Goal: Transaction & Acquisition: Purchase product/service

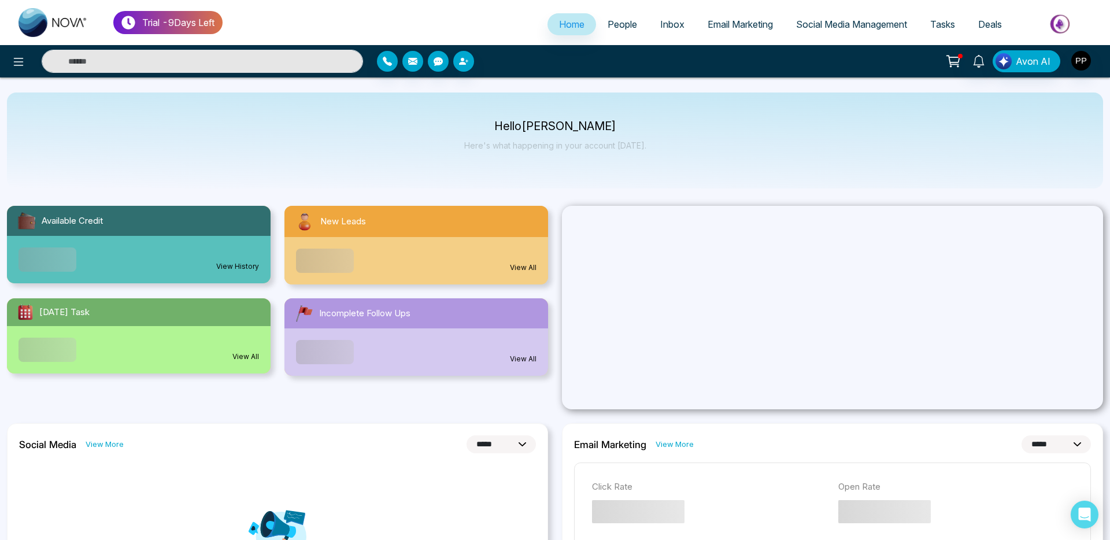
select select "*"
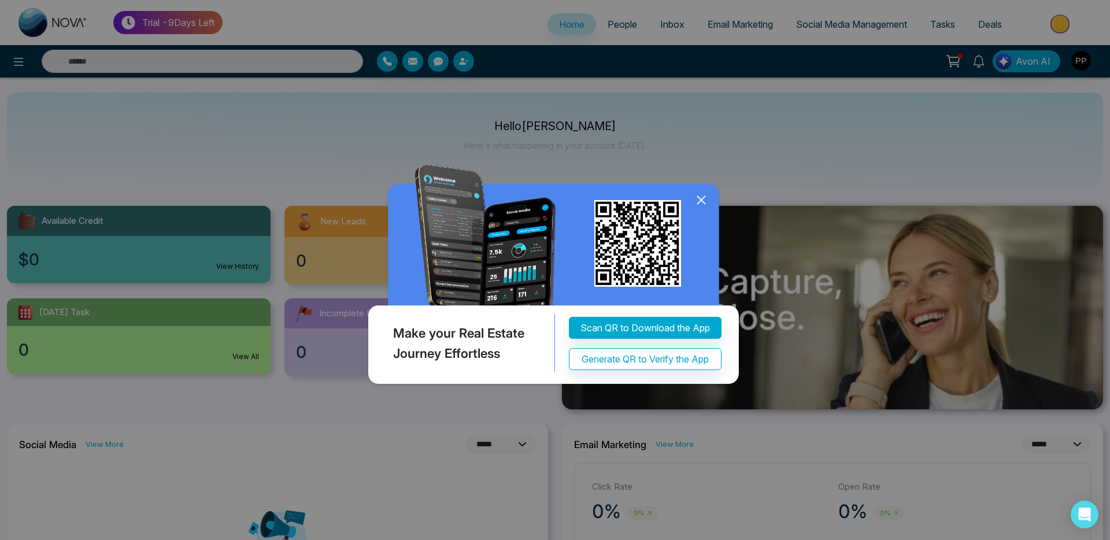
click at [703, 209] on icon at bounding box center [700, 199] width 17 height 17
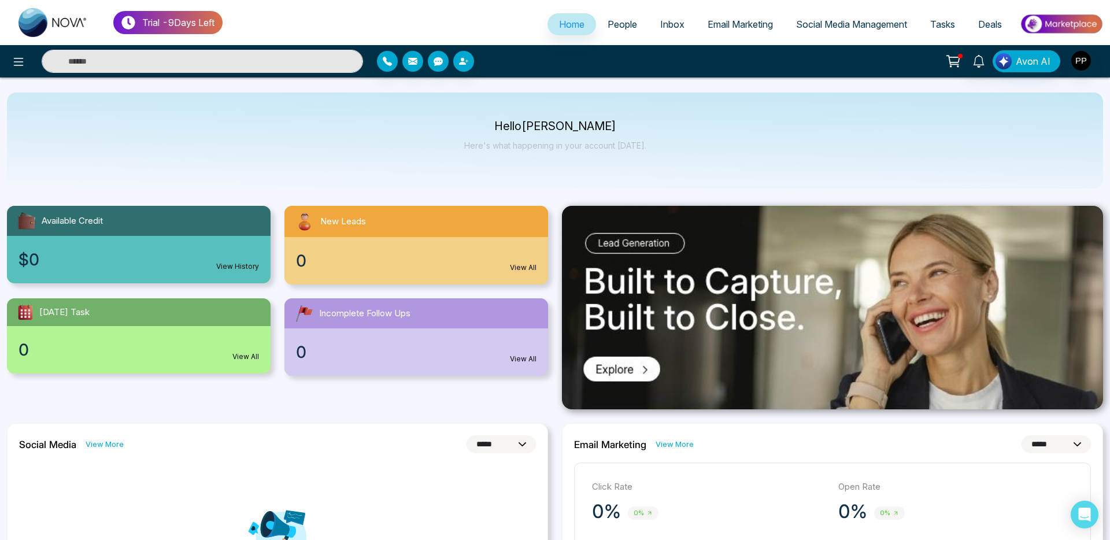
click at [953, 61] on icon at bounding box center [953, 61] width 16 height 16
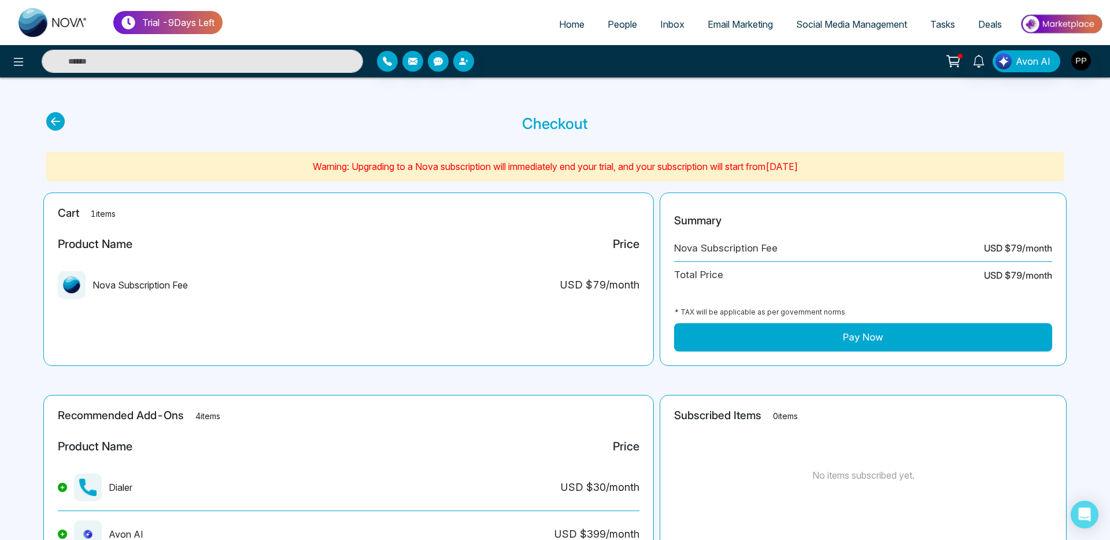
click at [853, 340] on button "Pay Now" at bounding box center [863, 337] width 378 height 29
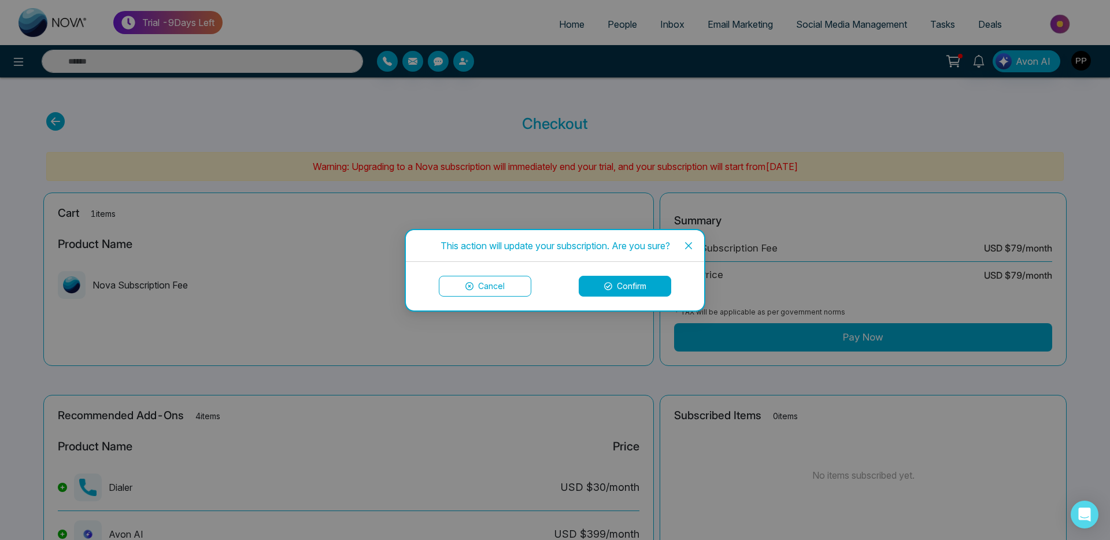
click at [692, 246] on icon "close" at bounding box center [688, 245] width 9 height 9
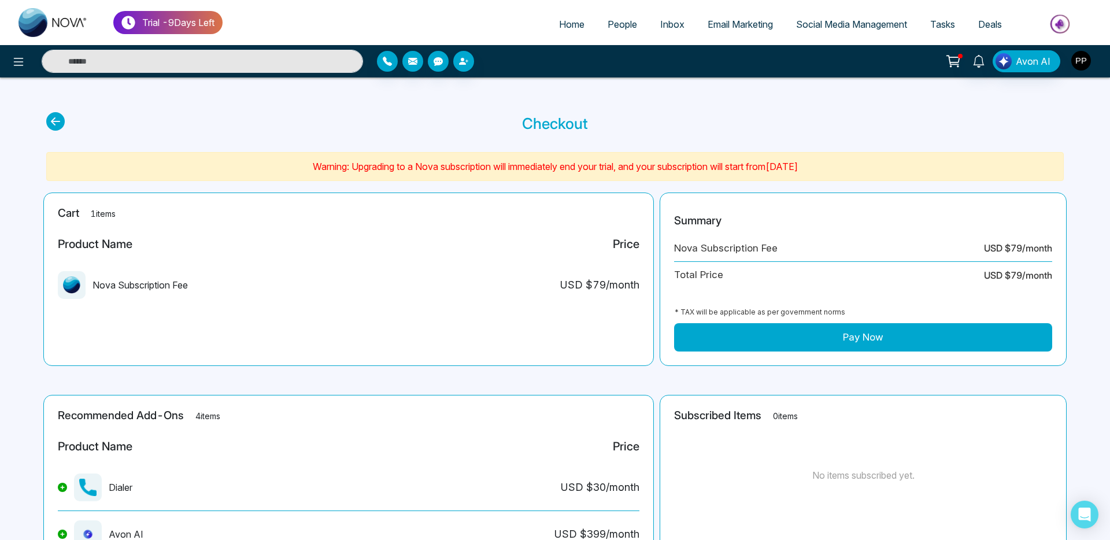
click at [1087, 60] on img "button" at bounding box center [1081, 61] width 20 height 20
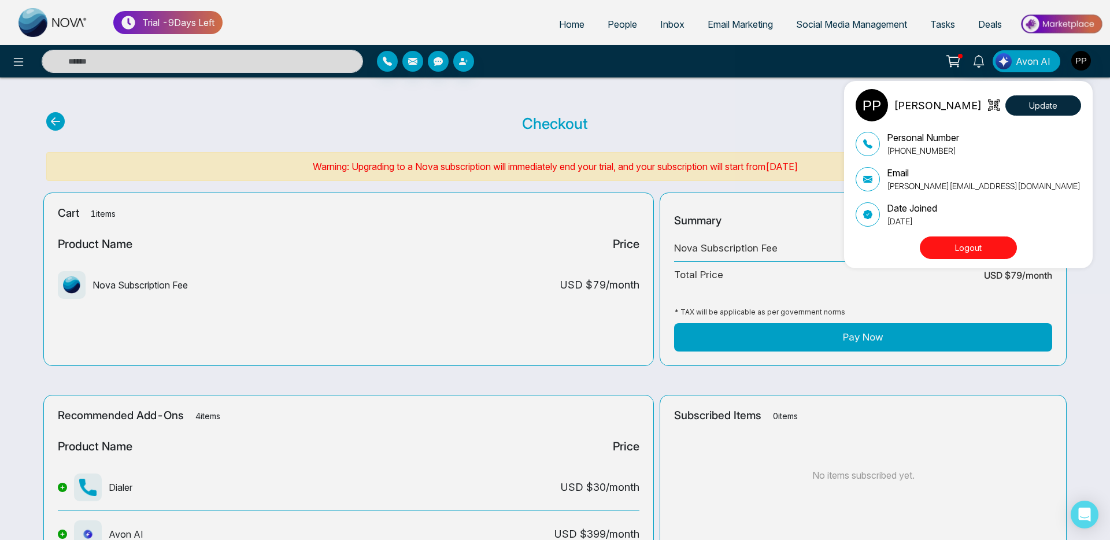
click at [848, 344] on div "Peter Parker Update Personal Number +919616174444 Email adnan+us@mmnovatech.com…" at bounding box center [555, 270] width 1110 height 540
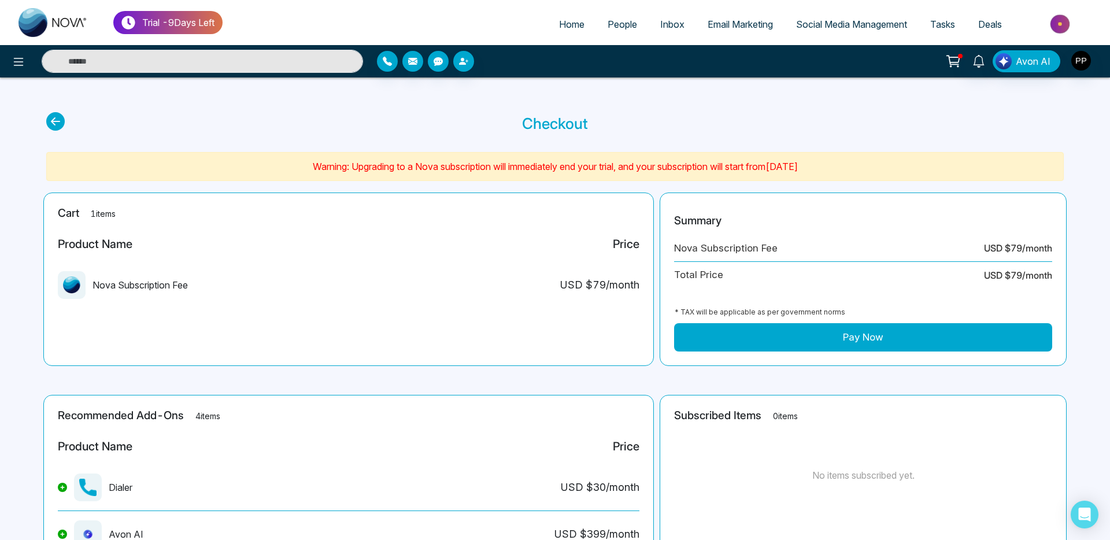
click at [850, 342] on button "Pay Now" at bounding box center [863, 337] width 378 height 29
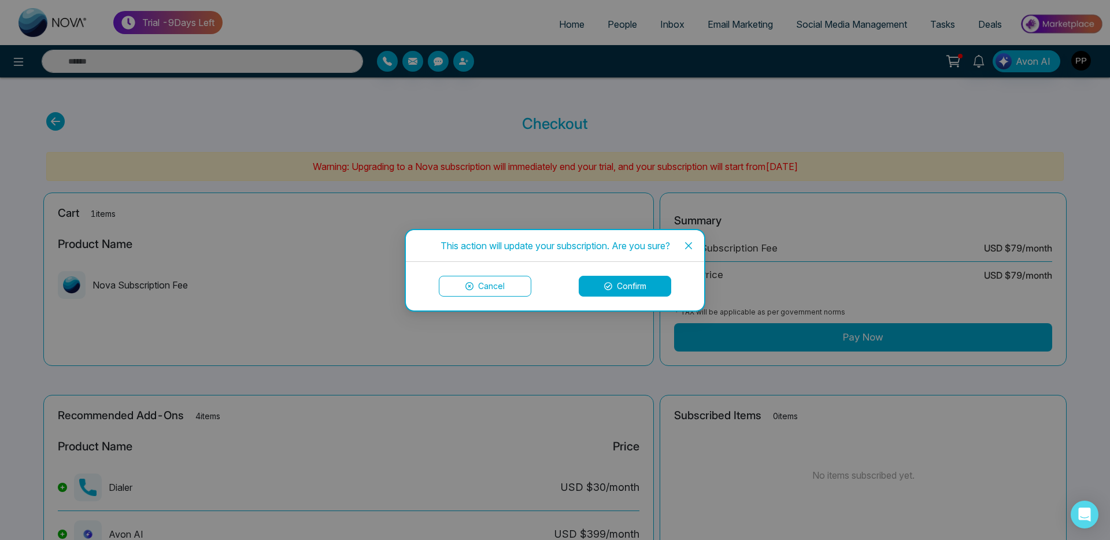
click at [600, 281] on button "Confirm" at bounding box center [625, 286] width 92 height 21
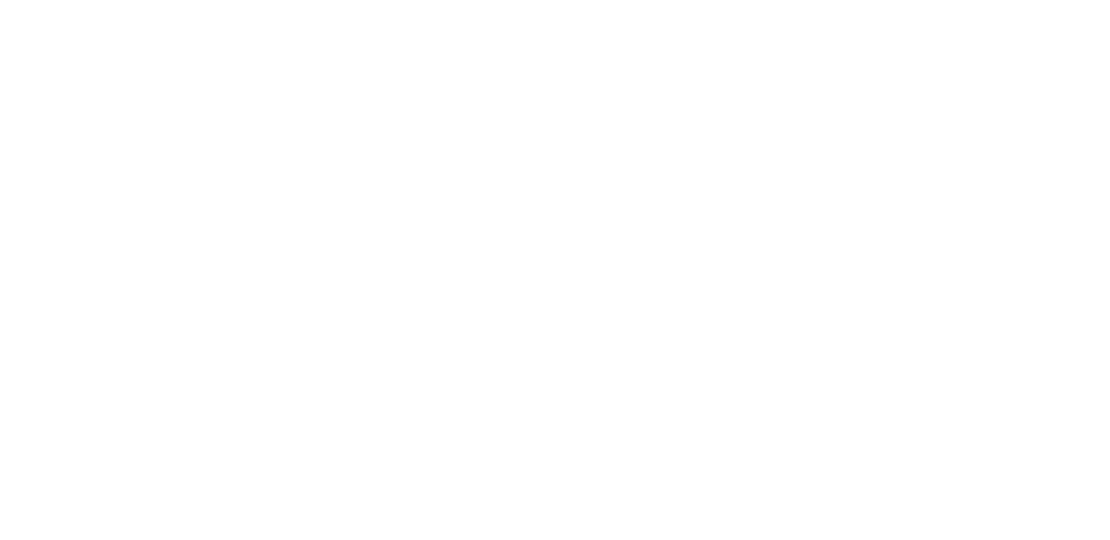
select select "*"
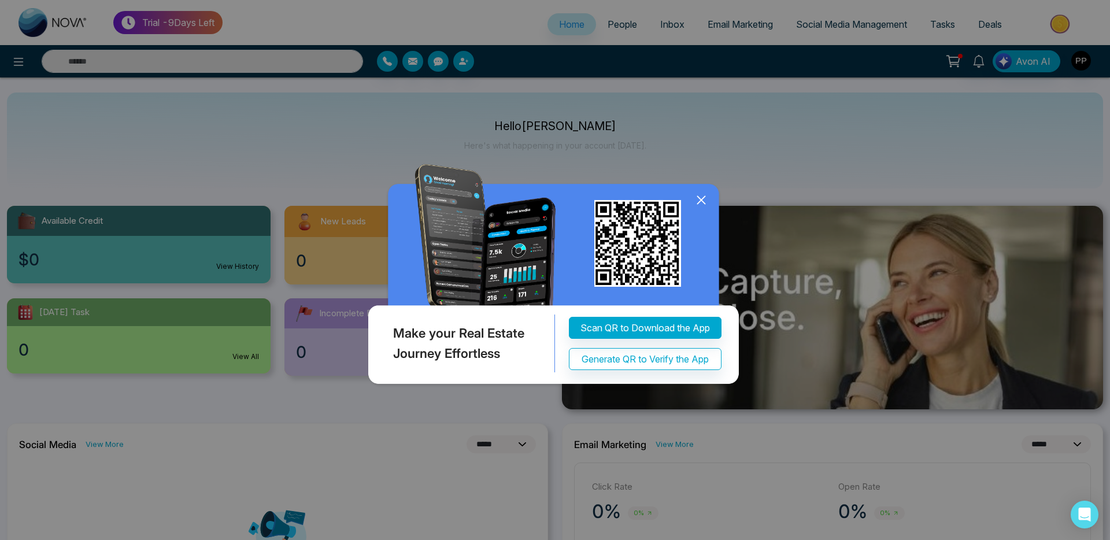
click at [703, 197] on icon at bounding box center [701, 201] width 8 height 8
